Goal: Task Accomplishment & Management: Use online tool/utility

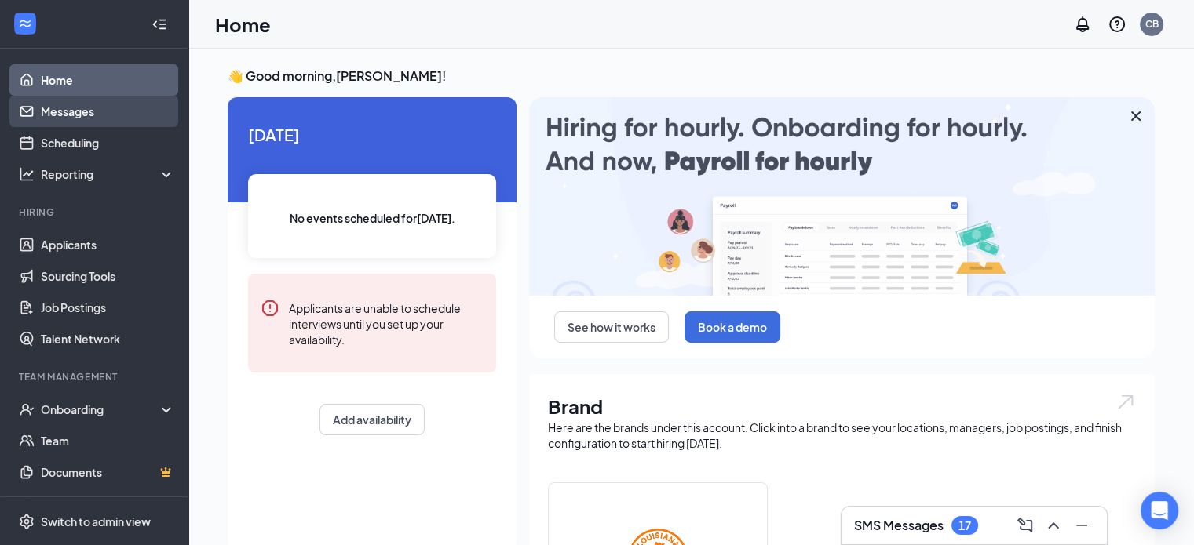
click at [100, 114] on link "Messages" at bounding box center [108, 111] width 134 height 31
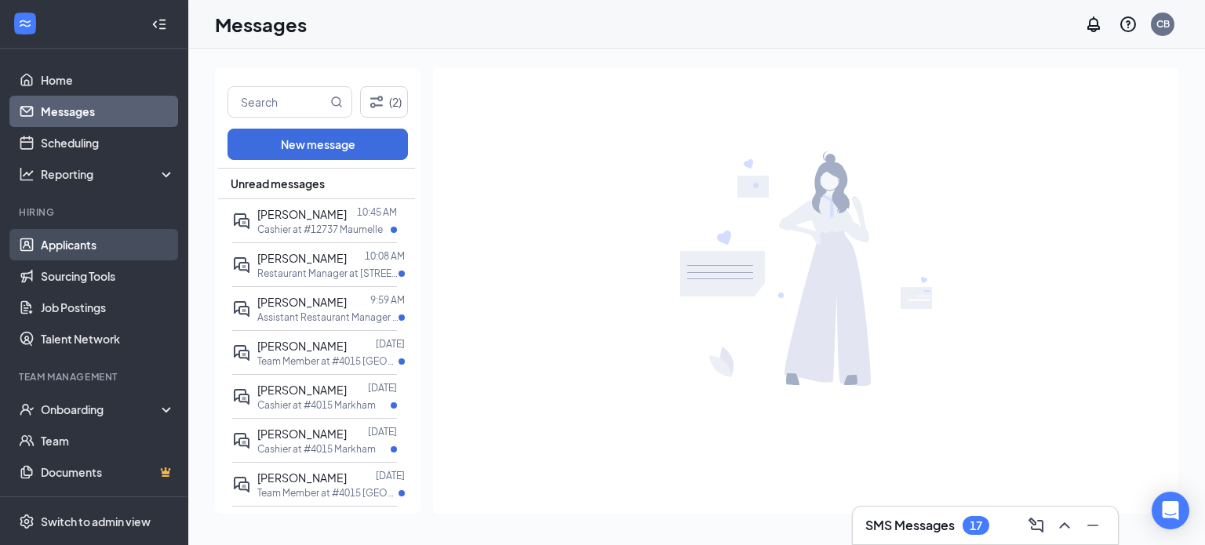
click at [66, 245] on link "Applicants" at bounding box center [108, 244] width 134 height 31
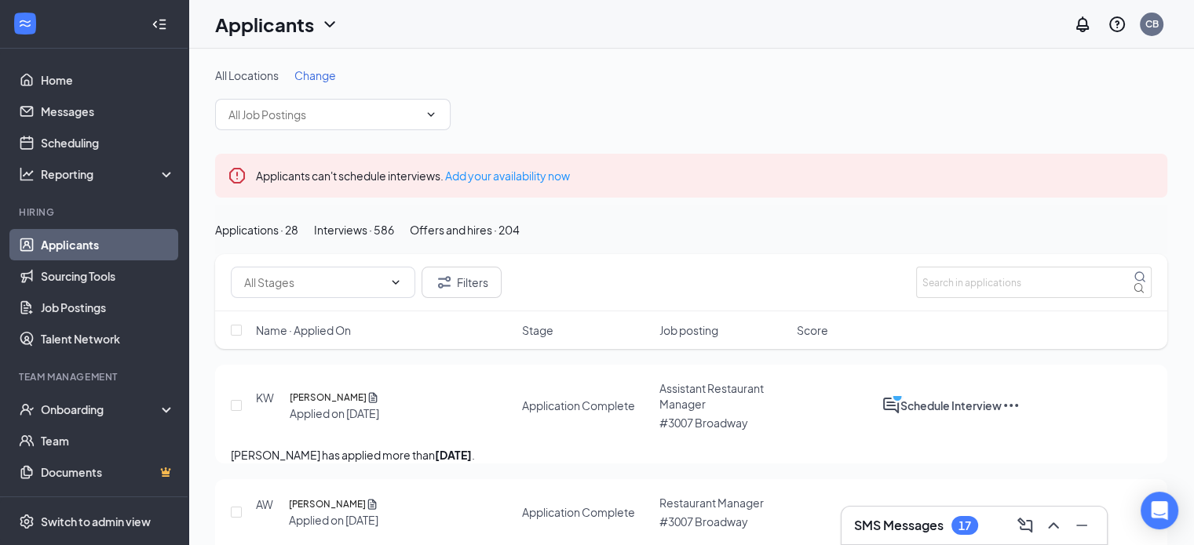
click at [394, 239] on button "Interviews · 586" at bounding box center [354, 229] width 80 height 17
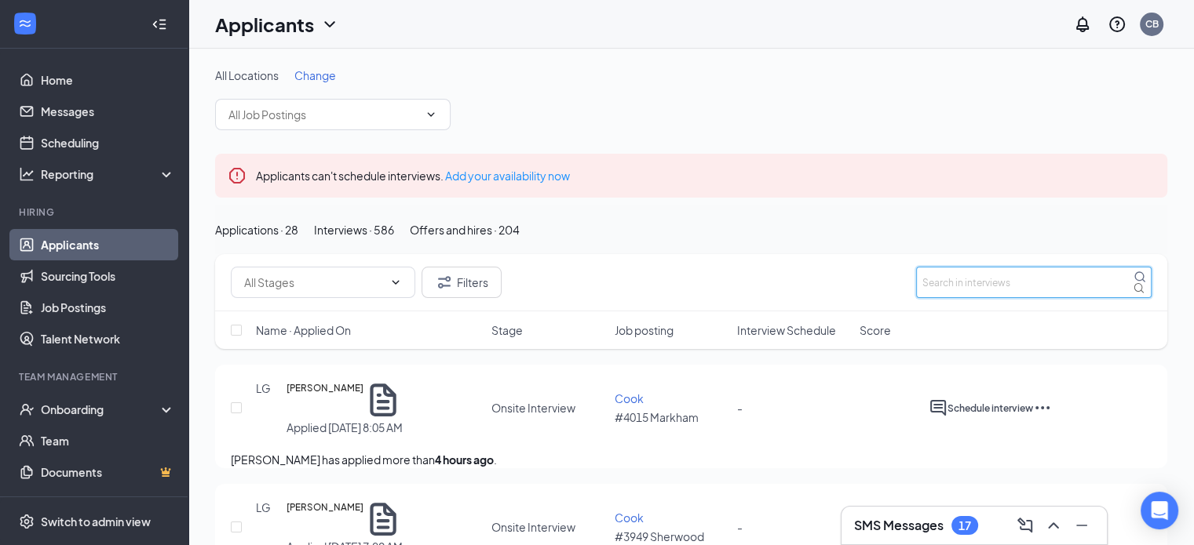
click at [953, 298] on input "text" at bounding box center [1033, 282] width 235 height 31
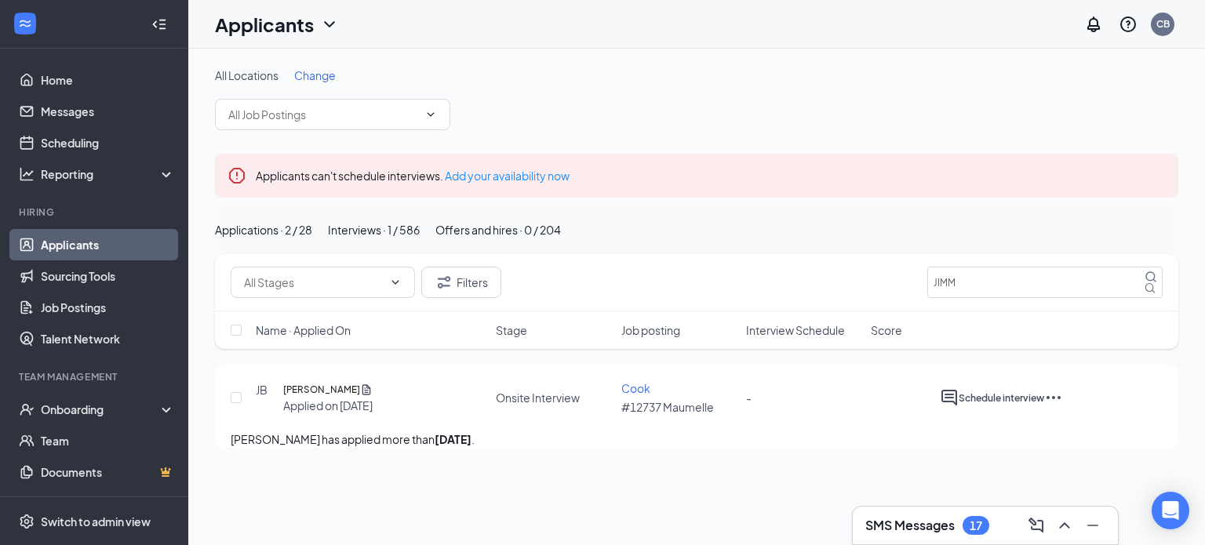
click at [1164, 421] on div "[PERSON_NAME] [PERSON_NAME] Applied on [DATE] Onsite Interview Cook #12737 Maum…" at bounding box center [697, 406] width 964 height 83
click at [1063, 407] on icon "Ellipses" at bounding box center [1053, 397] width 19 height 19
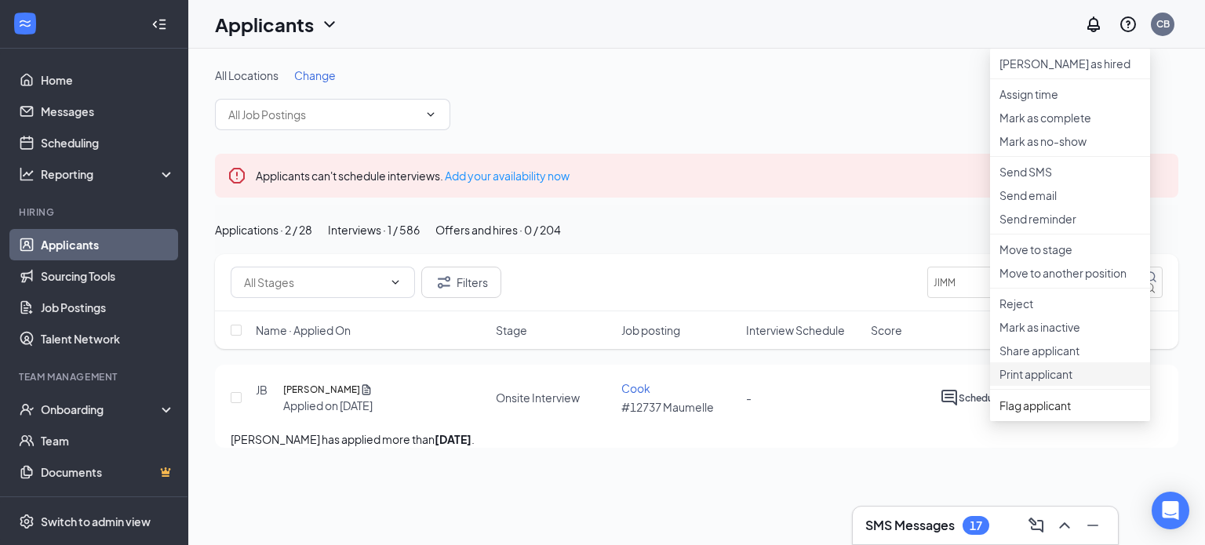
click at [1064, 382] on p "Print applicant" at bounding box center [1070, 374] width 141 height 16
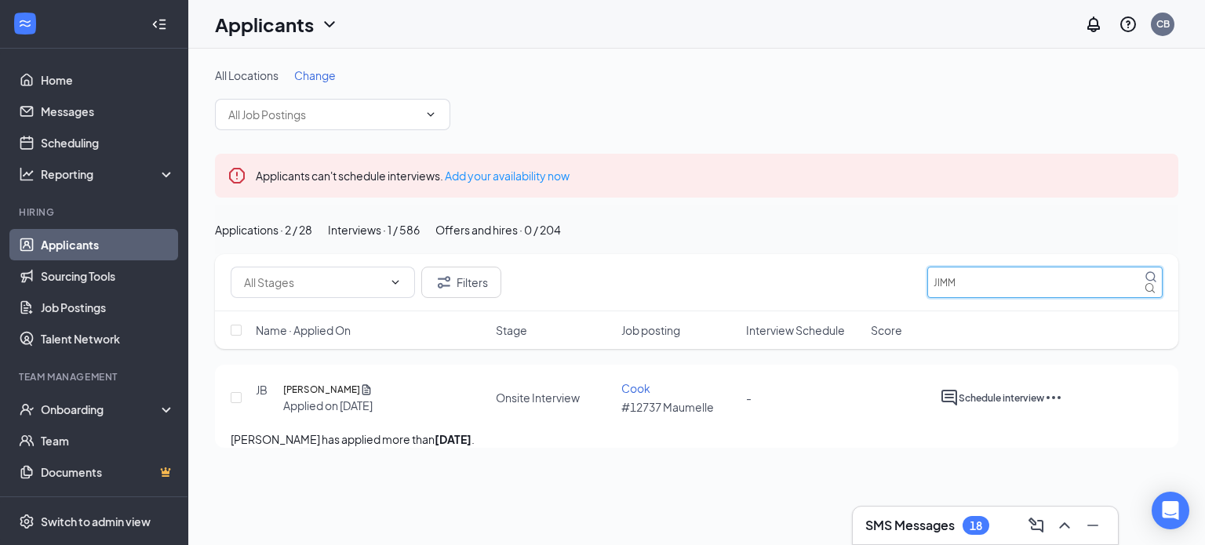
click at [987, 298] on input "JIMM" at bounding box center [1045, 282] width 235 height 31
type input "J"
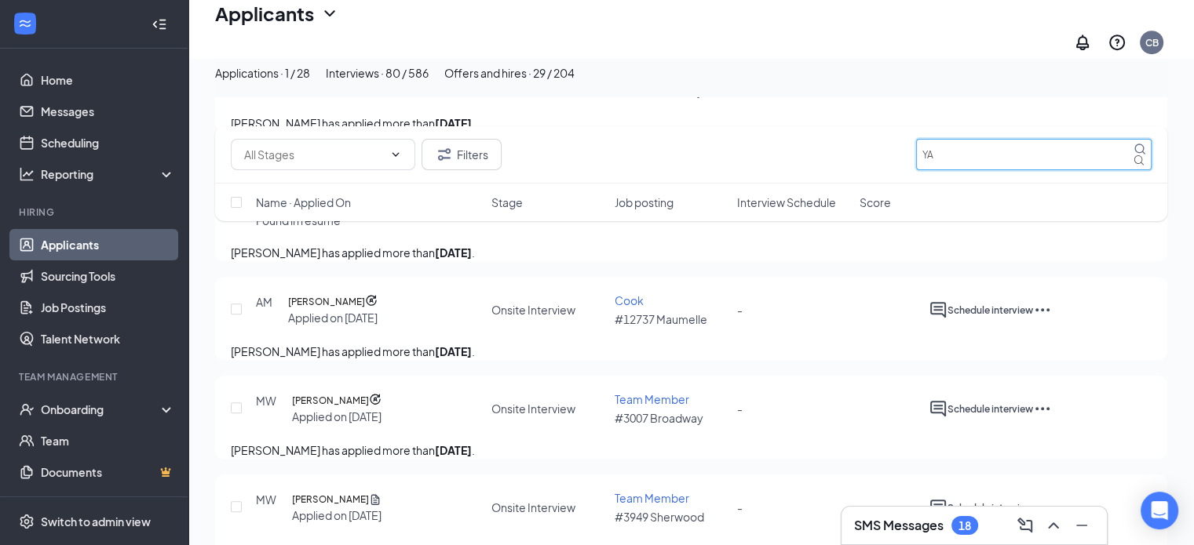
scroll to position [280, 0]
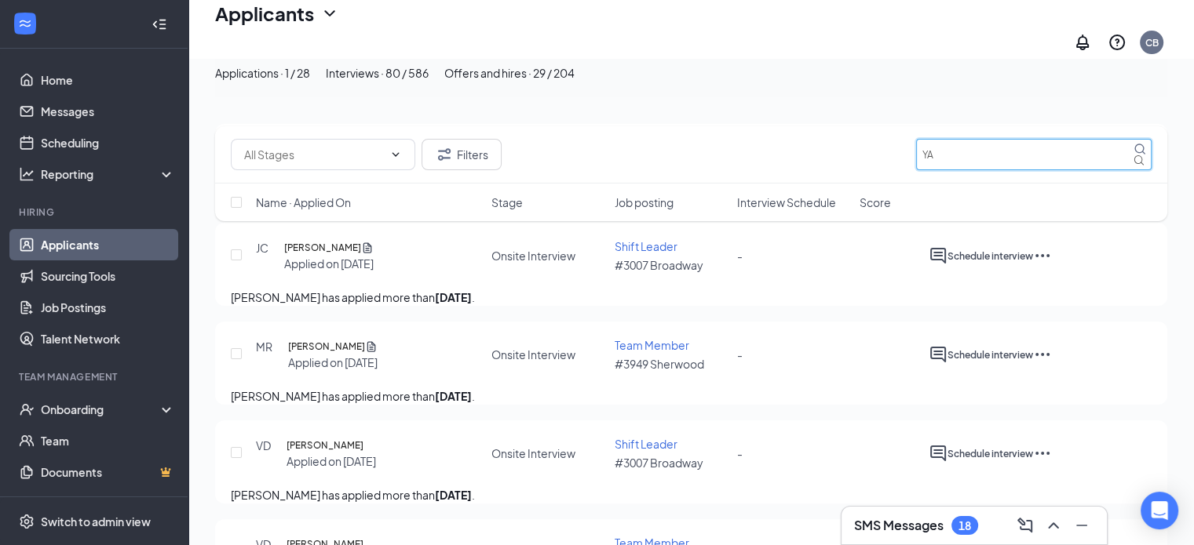
type input "YA"
click at [310, 82] on div "Applications · 1 / 28" at bounding box center [262, 72] width 95 height 17
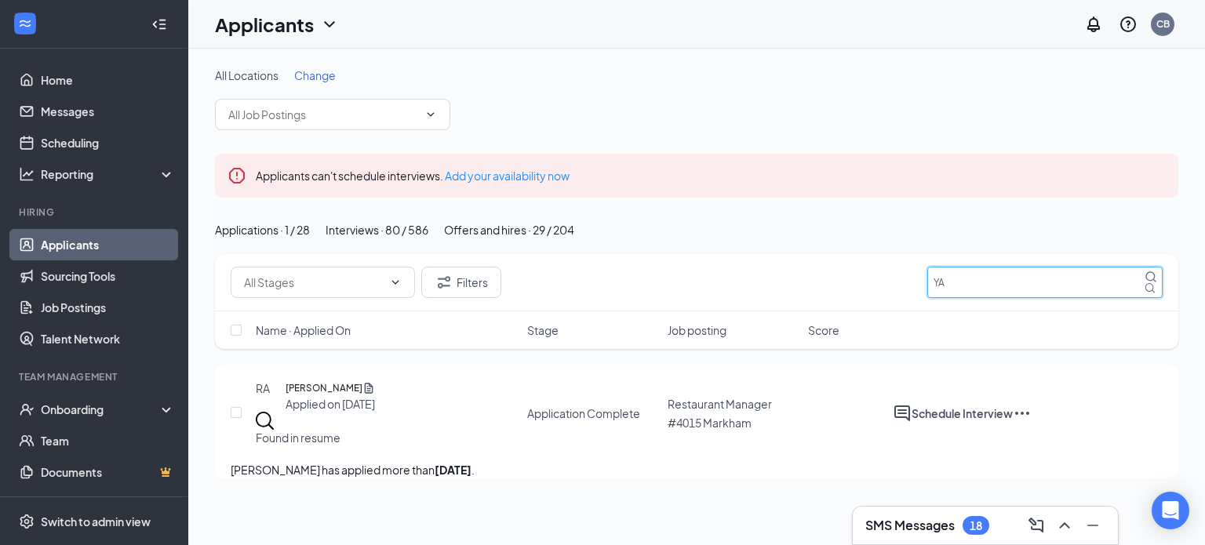
click at [1027, 298] on input "YA" at bounding box center [1045, 282] width 235 height 31
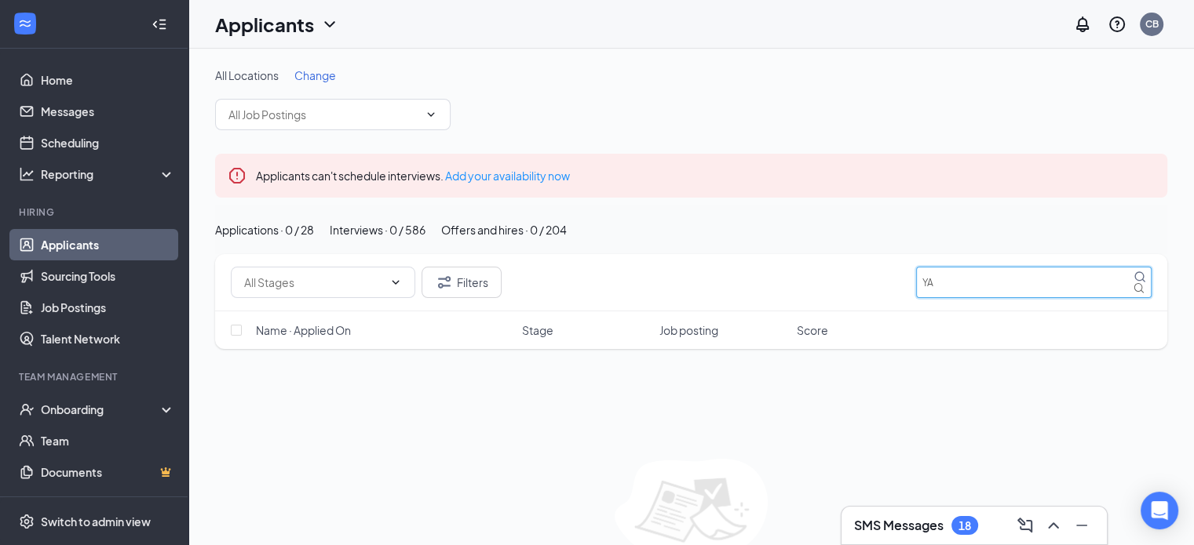
type input "Y"
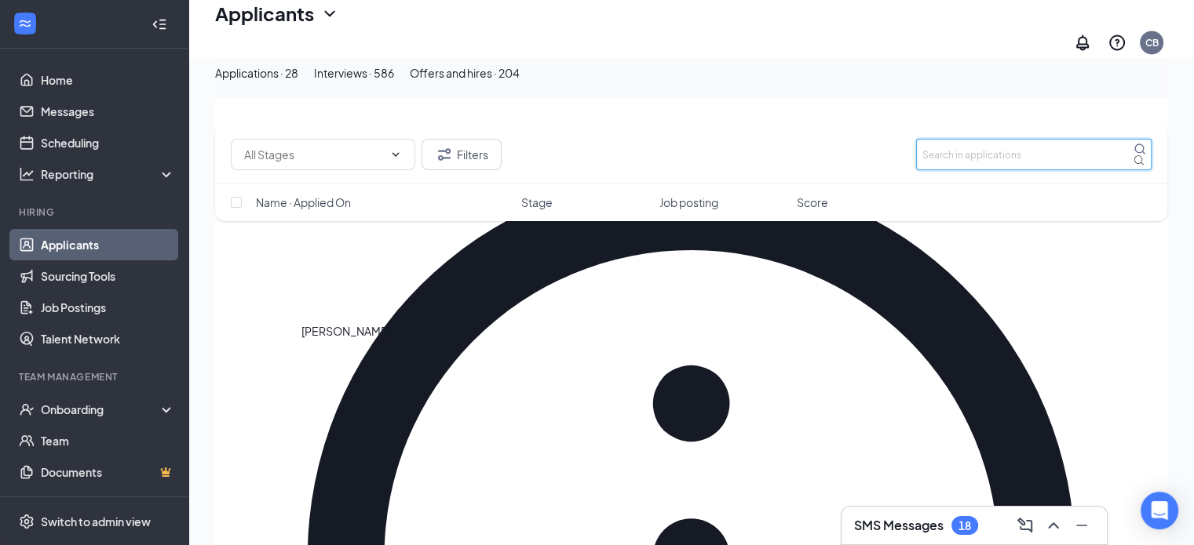
scroll to position [2511, 0]
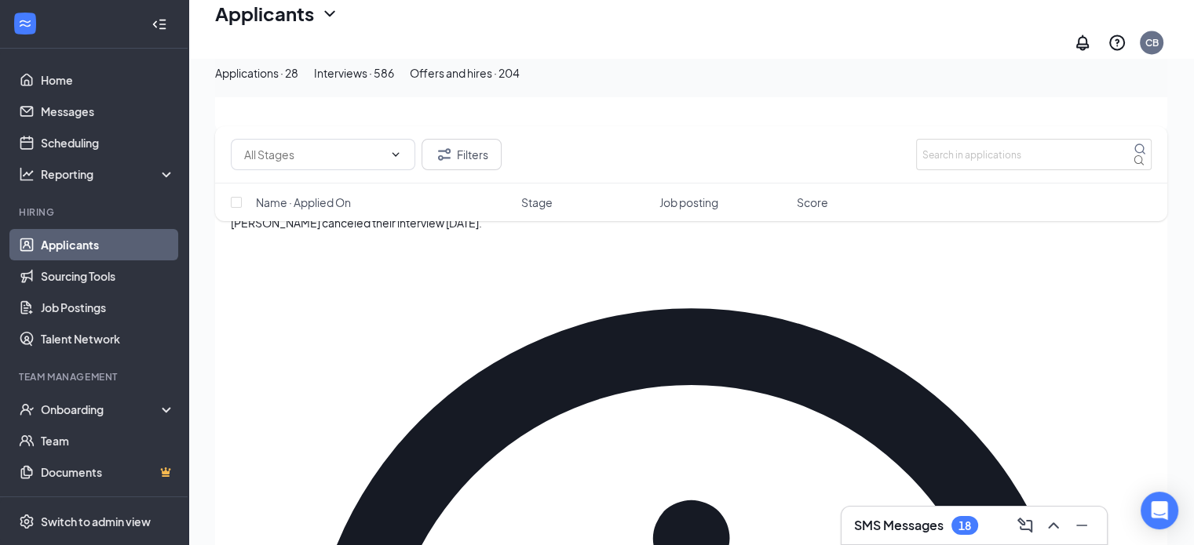
click at [394, 82] on div "Interviews · 586" at bounding box center [354, 72] width 80 height 17
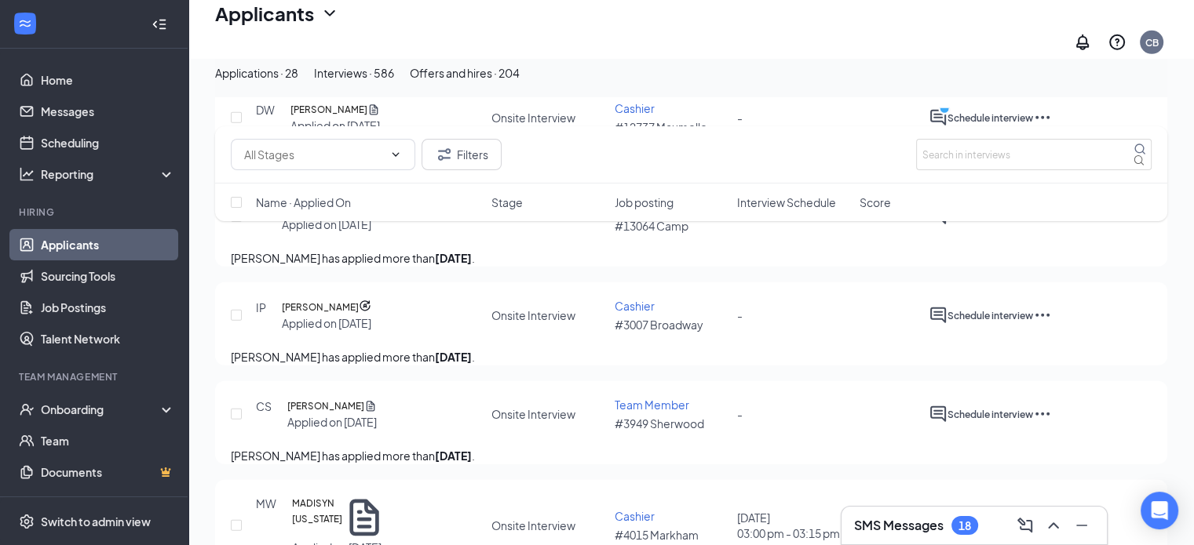
scroll to position [4708, 0]
